Goal: Task Accomplishment & Management: Manage account settings

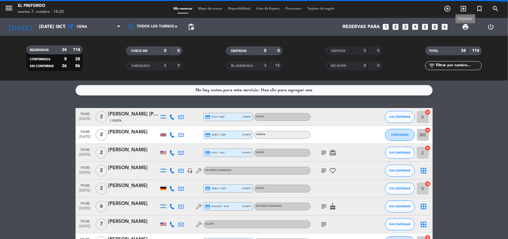
click at [467, 28] on span "print" at bounding box center [465, 26] width 7 height 7
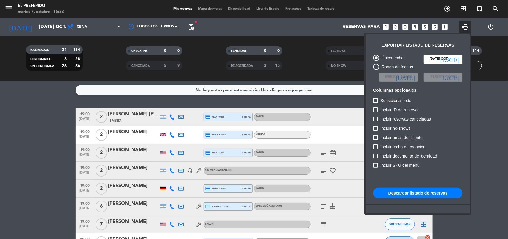
click at [429, 189] on button "Descargar listado de reservas" at bounding box center [417, 192] width 89 height 11
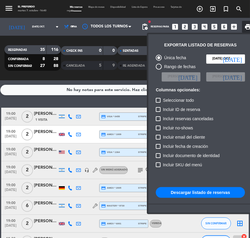
click at [105, 99] on div at bounding box center [125, 119] width 250 height 238
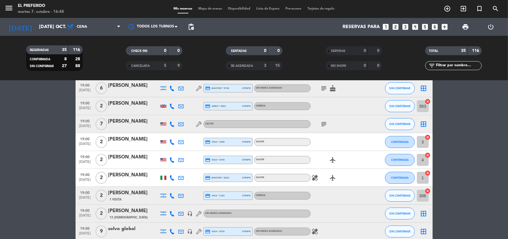
scroll to position [149, 0]
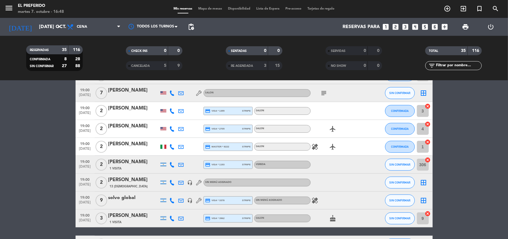
click at [317, 201] on icon "healing" at bounding box center [315, 200] width 7 height 7
drag, startPoint x: 298, startPoint y: 189, endPoint x: 345, endPoint y: 189, distance: 47.1
click at [345, 189] on div "1 pax intolerante a la lactosa" at bounding box center [315, 189] width 64 height 10
click at [316, 200] on icon "healing" at bounding box center [315, 200] width 7 height 7
click at [315, 148] on icon "healing" at bounding box center [315, 146] width 7 height 7
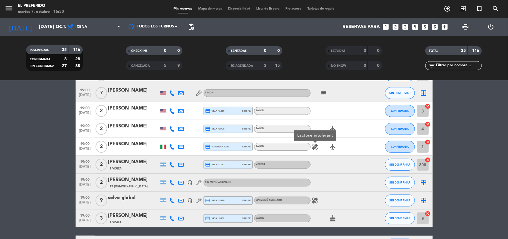
click at [322, 92] on icon "subject" at bounding box center [324, 92] width 7 height 7
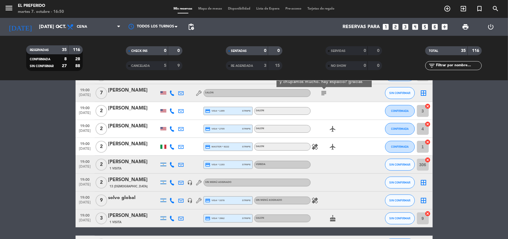
scroll to position [112, 0]
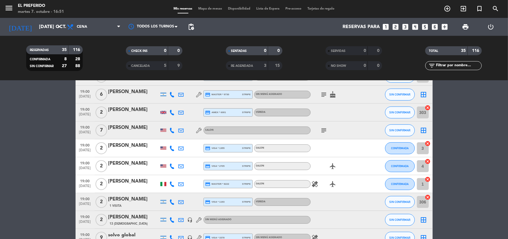
click at [327, 91] on icon "subject" at bounding box center [324, 94] width 7 height 7
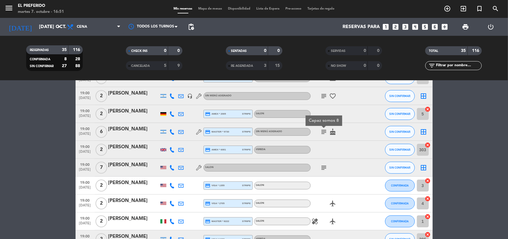
scroll to position [37, 0]
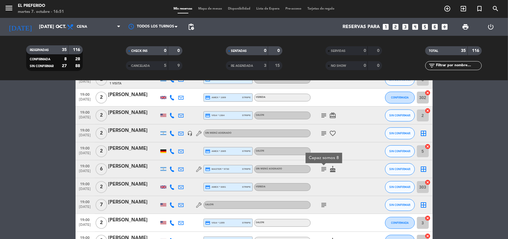
click at [327, 115] on icon "subject" at bounding box center [324, 115] width 7 height 7
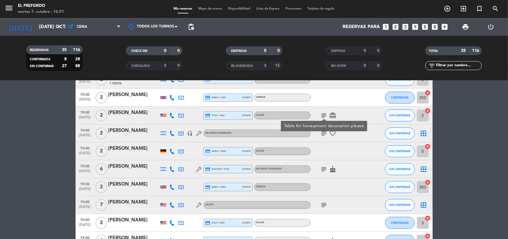
click at [327, 135] on icon "subject" at bounding box center [324, 133] width 7 height 7
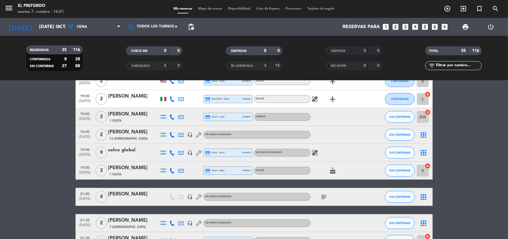
scroll to position [223, 0]
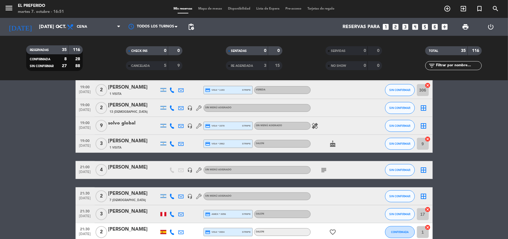
click at [321, 172] on icon "subject" at bounding box center [324, 169] width 7 height 7
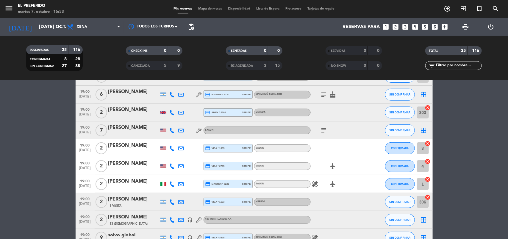
scroll to position [74, 0]
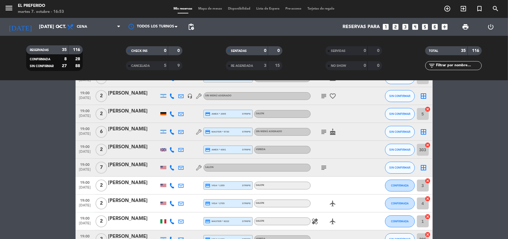
drag, startPoint x: 108, startPoint y: 145, endPoint x: 146, endPoint y: 149, distance: 38.6
click at [146, 149] on div "19:00 [DATE] 2 [PERSON_NAME] credit_card amex * 6001 stripe VEREDA SIN CONFIRMA…" at bounding box center [254, 150] width 357 height 18
copy div "[PERSON_NAME]"
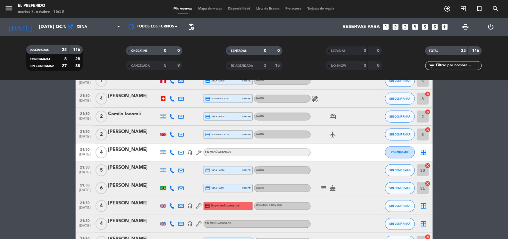
scroll to position [392, 0]
click at [163, 99] on div at bounding box center [163, 98] width 4 height 4
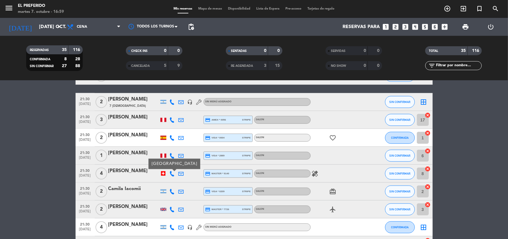
click at [161, 154] on div at bounding box center [164, 155] width 6 height 4
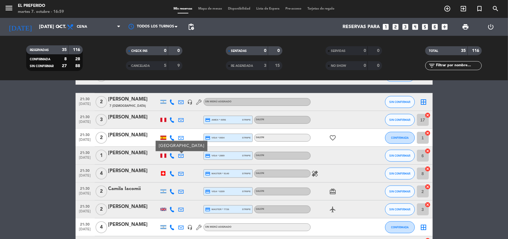
click at [164, 135] on div at bounding box center [164, 137] width 6 height 4
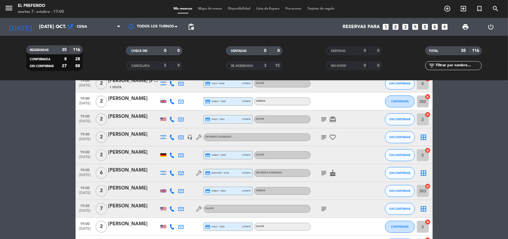
scroll to position [20, 0]
